Goal: Task Accomplishment & Management: Use online tool/utility

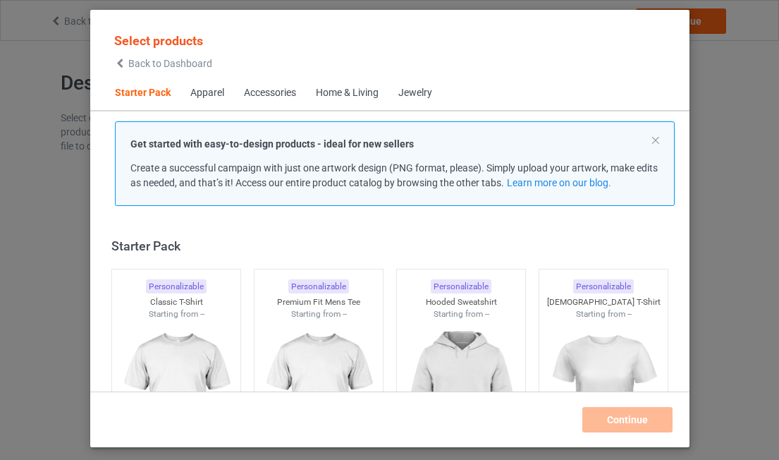
scroll to position [18, 0]
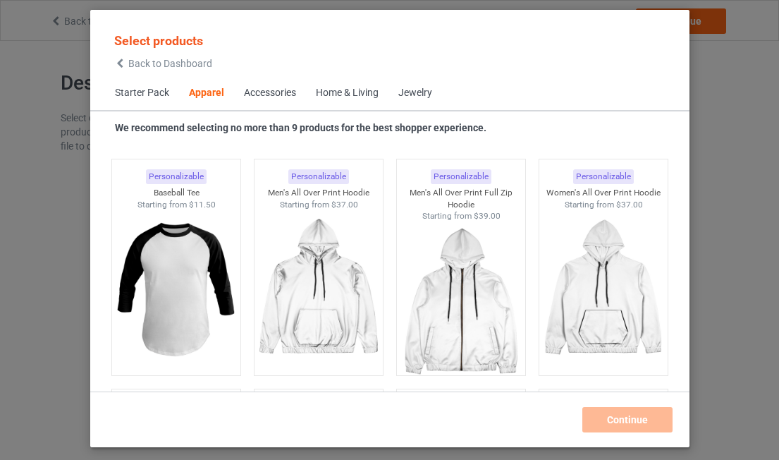
scroll to position [1155, 0]
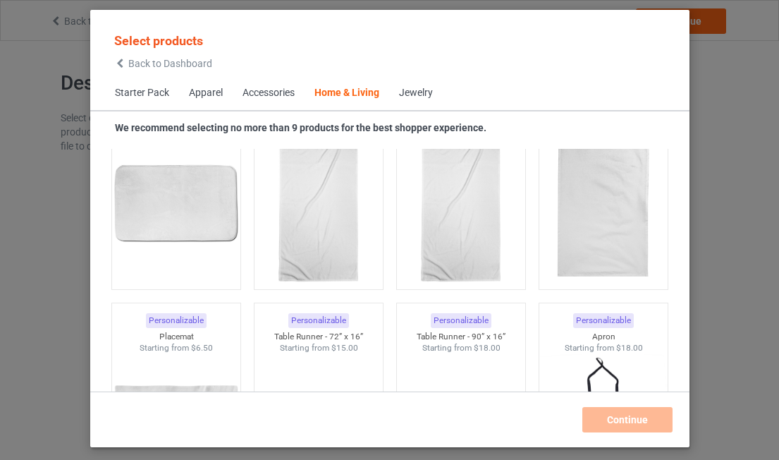
scroll to position [8639, 0]
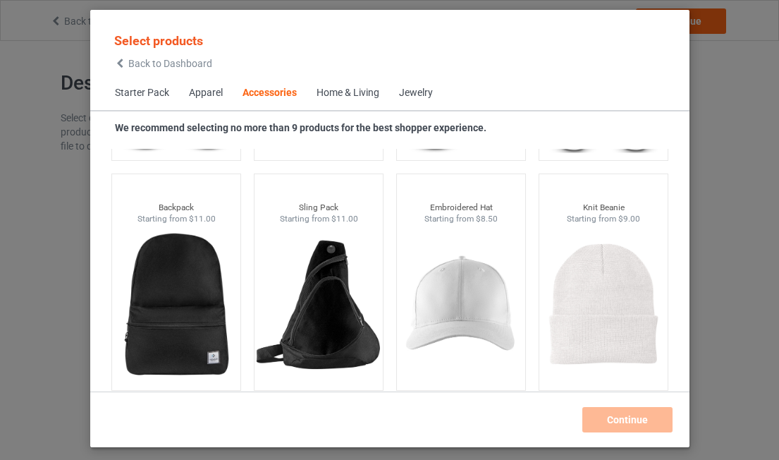
scroll to position [3941, 0]
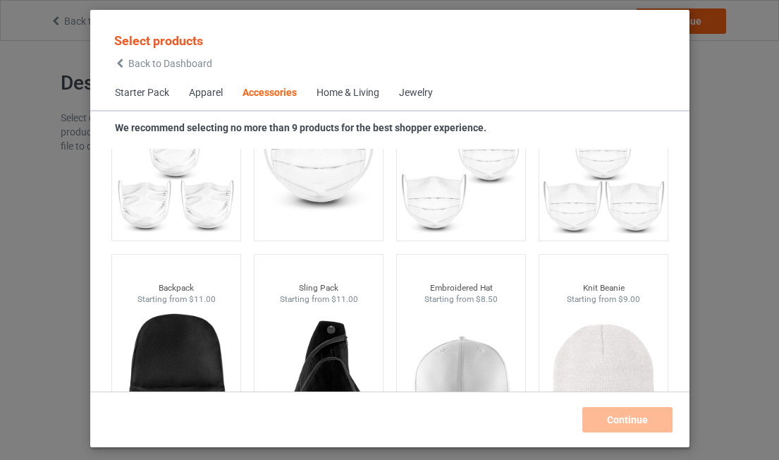
click at [683, 238] on div "Starter Pack Personalizable Classic T-Shirt Starting from $6.00 Personalizable …" at bounding box center [389, 270] width 599 height 242
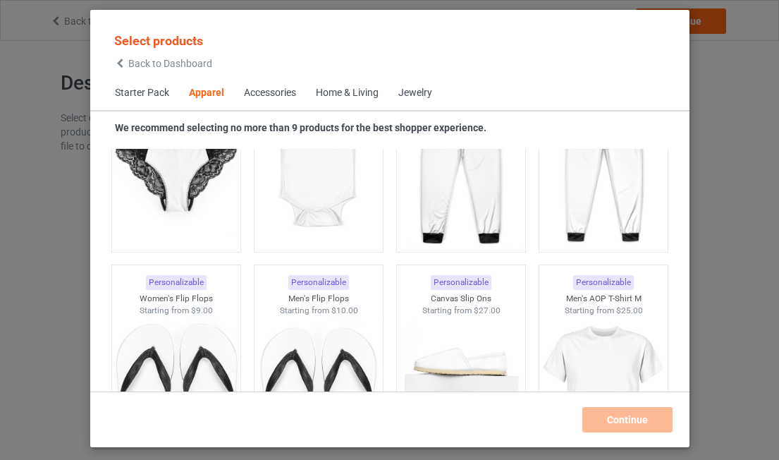
scroll to position [1936, 0]
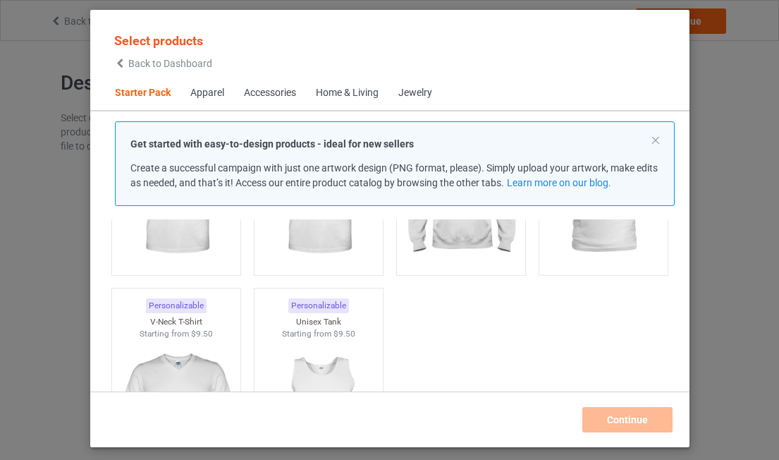
scroll to position [89, 0]
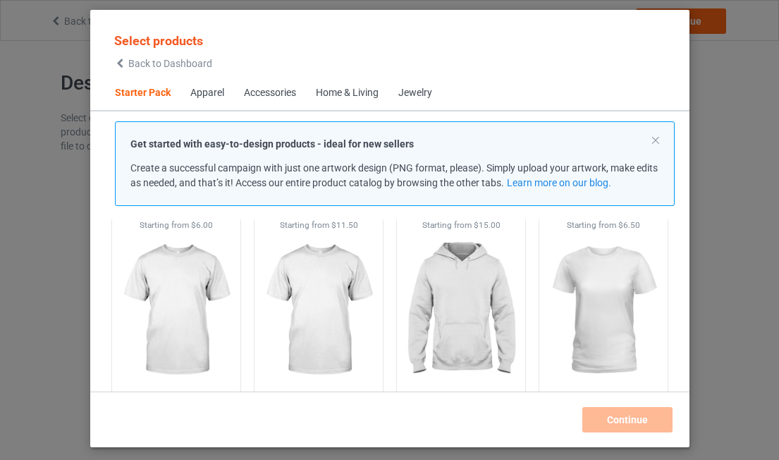
click at [121, 63] on icon at bounding box center [120, 64] width 12 height 10
